Goal: Navigation & Orientation: Go to known website

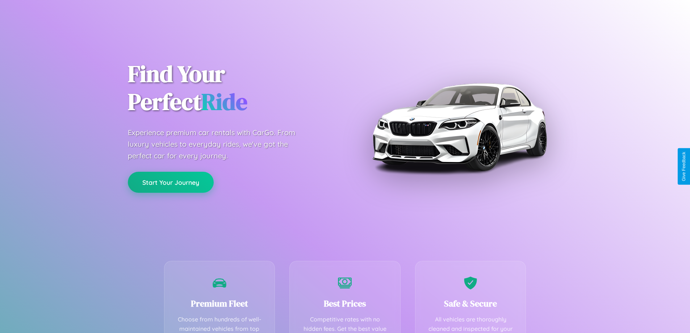
click at [171, 182] on button "Start Your Journey" at bounding box center [171, 182] width 86 height 21
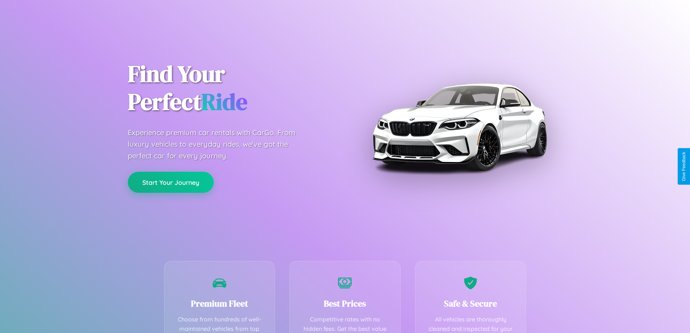
click at [171, 182] on button "Start Your Journey" at bounding box center [171, 182] width 86 height 21
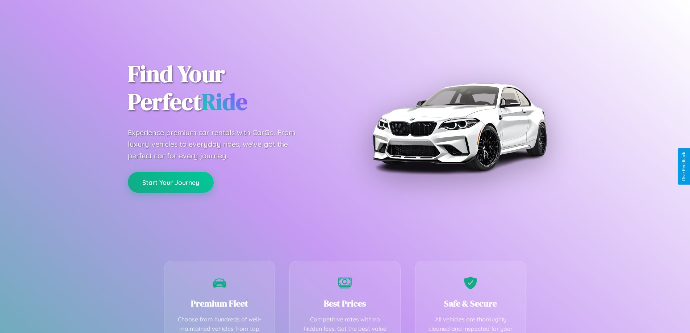
click at [171, 182] on button "Start Your Journey" at bounding box center [171, 182] width 86 height 21
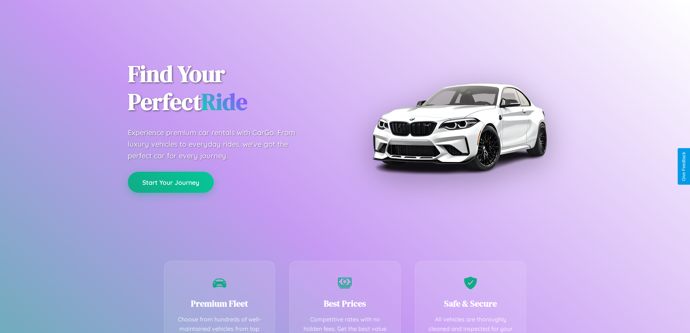
click at [171, 182] on button "Start Your Journey" at bounding box center [171, 182] width 86 height 21
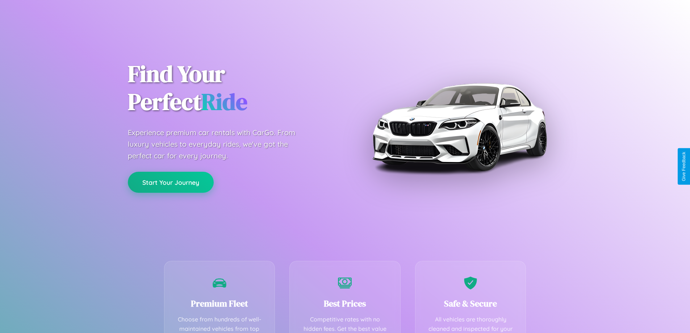
click at [171, 182] on button "Start Your Journey" at bounding box center [171, 182] width 86 height 21
